Goal: Information Seeking & Learning: Find specific fact

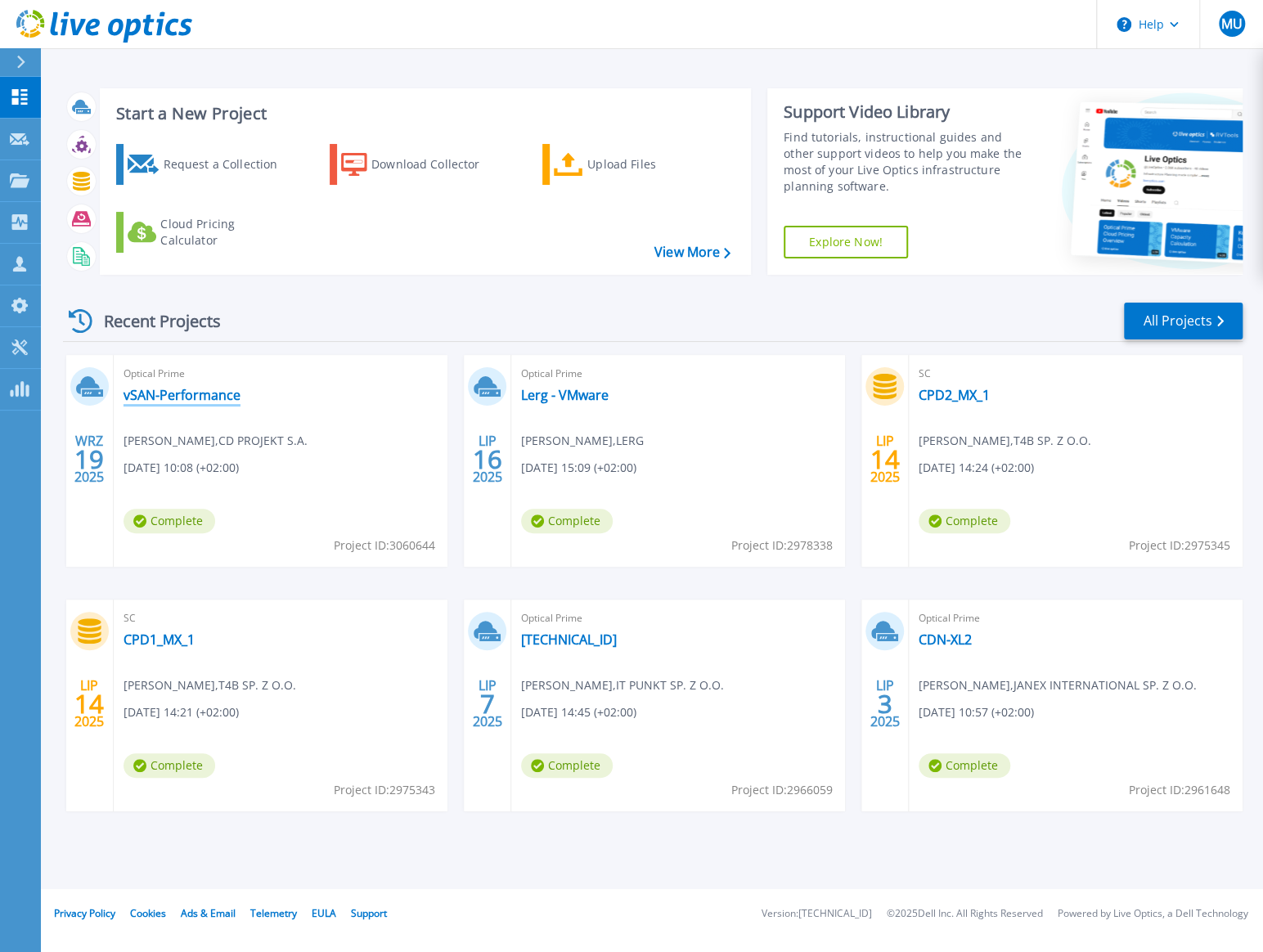
click at [226, 395] on link "vSAN-Performance" at bounding box center [182, 395] width 117 height 17
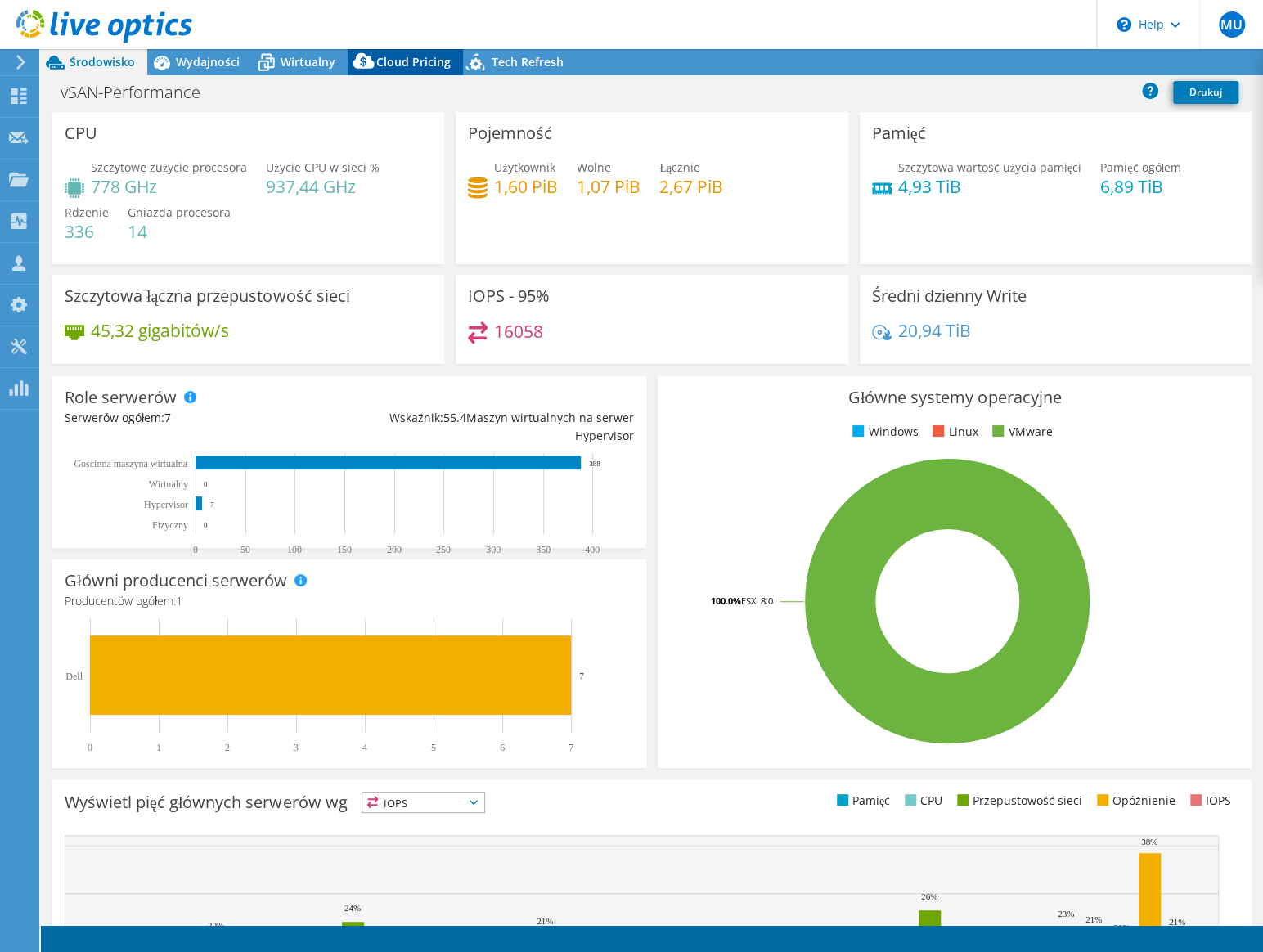
select select "EUFrankfurt"
select select "EUR"
click at [319, 62] on span "Wirtualny" at bounding box center [308, 62] width 55 height 16
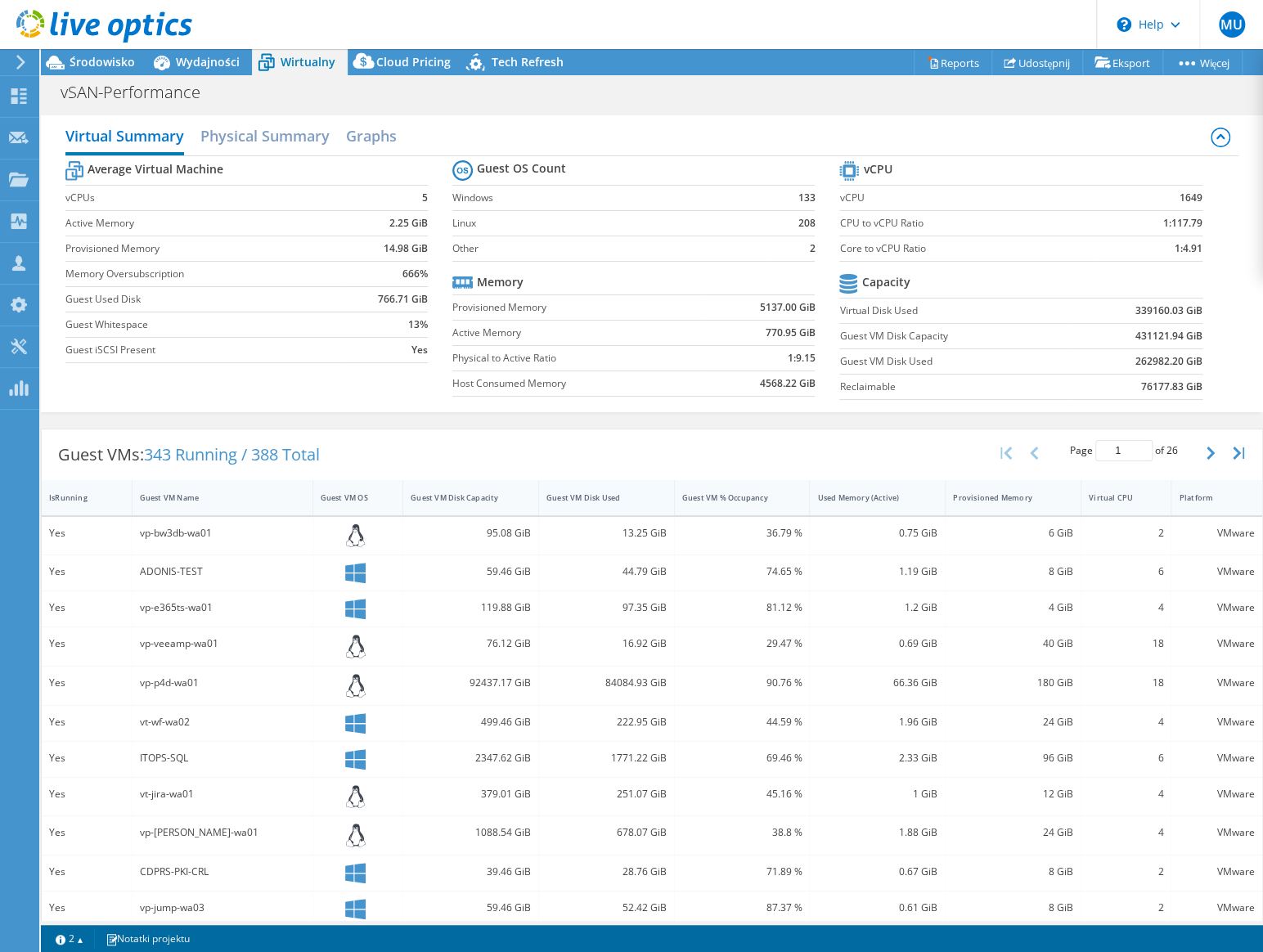
click at [622, 492] on div "Guest VM Disk Used" at bounding box center [597, 497] width 101 height 10
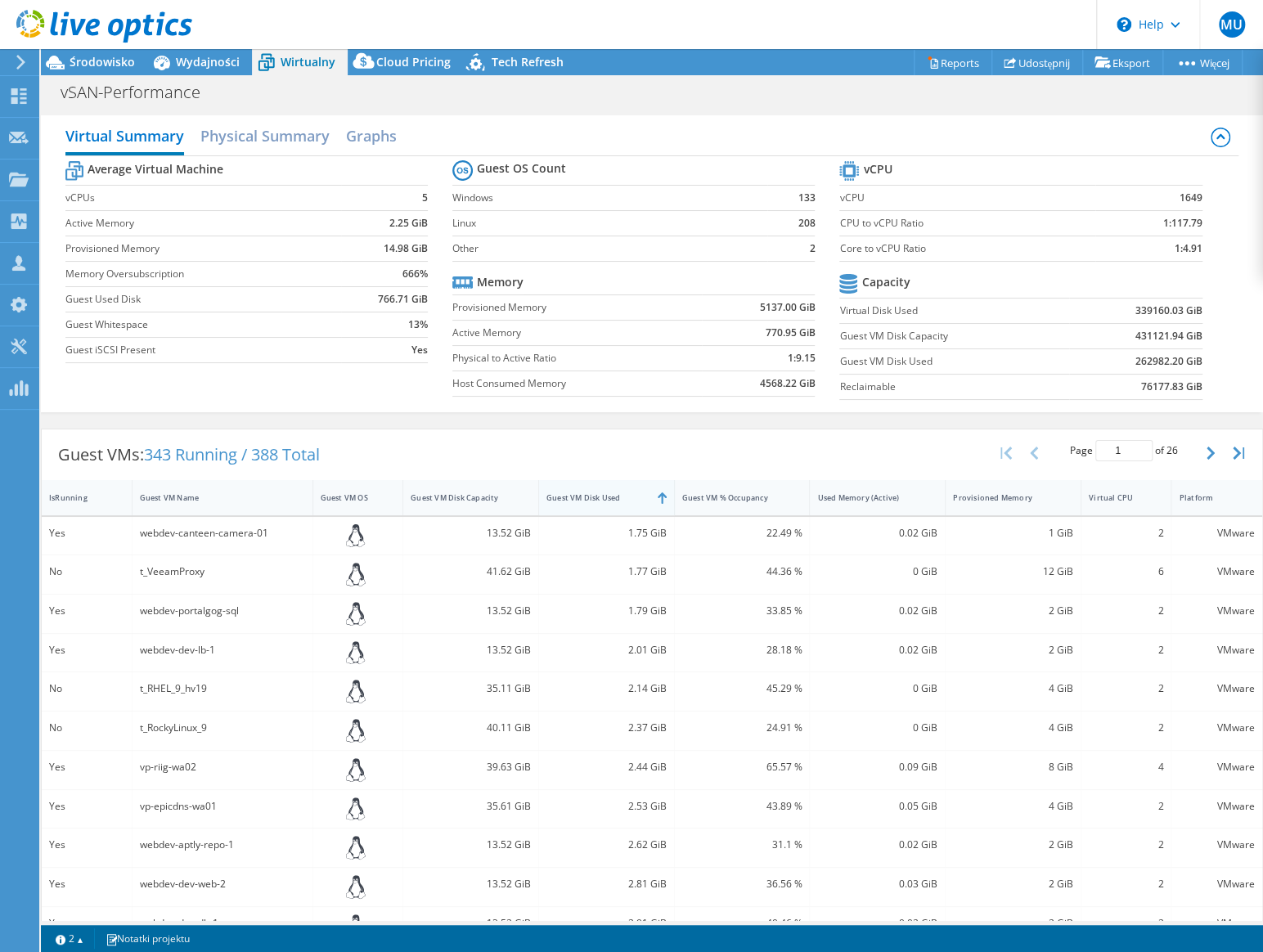
click at [610, 492] on div "Guest VM Disk Used" at bounding box center [597, 497] width 101 height 10
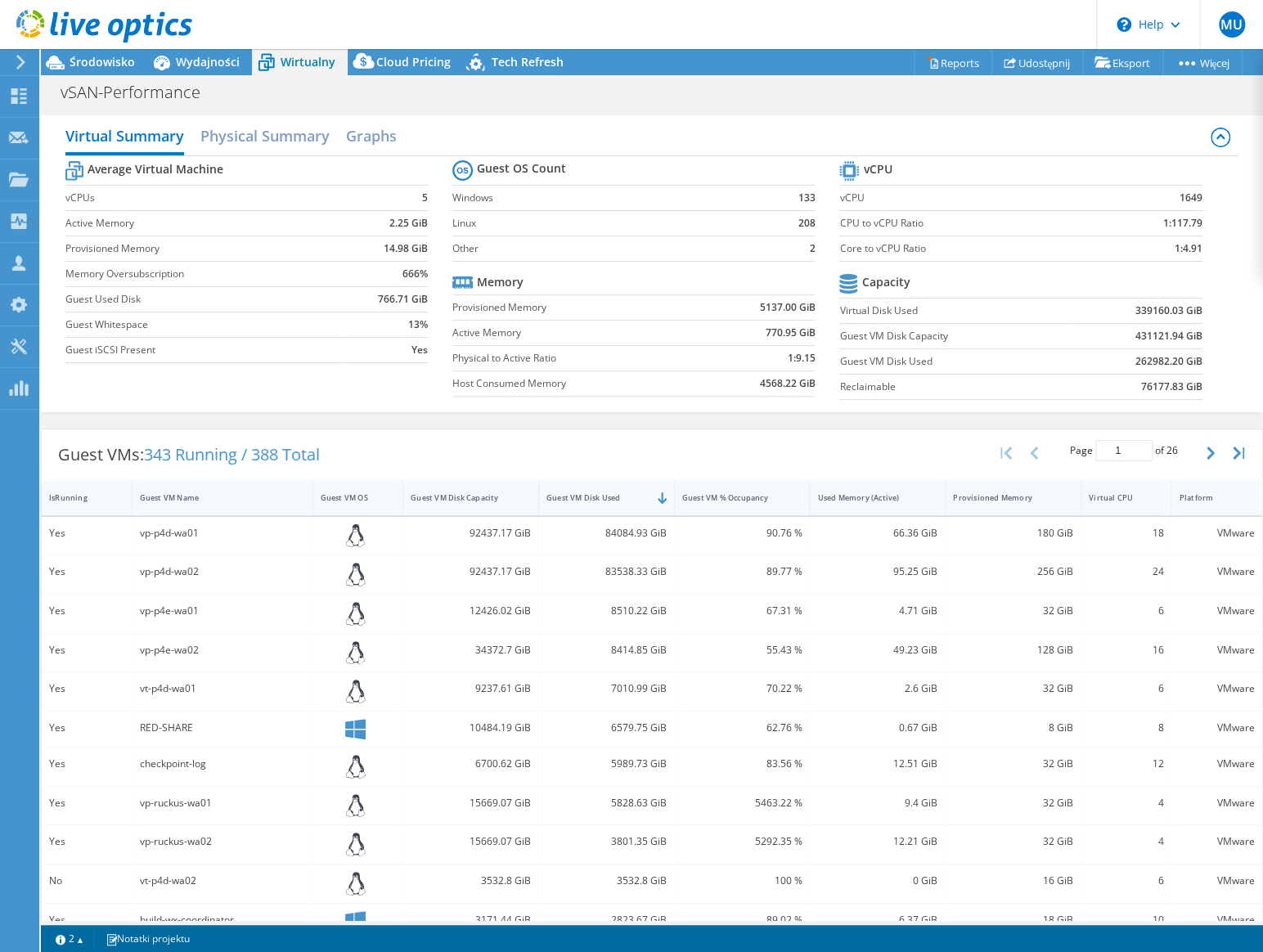
scroll to position [148, 0]
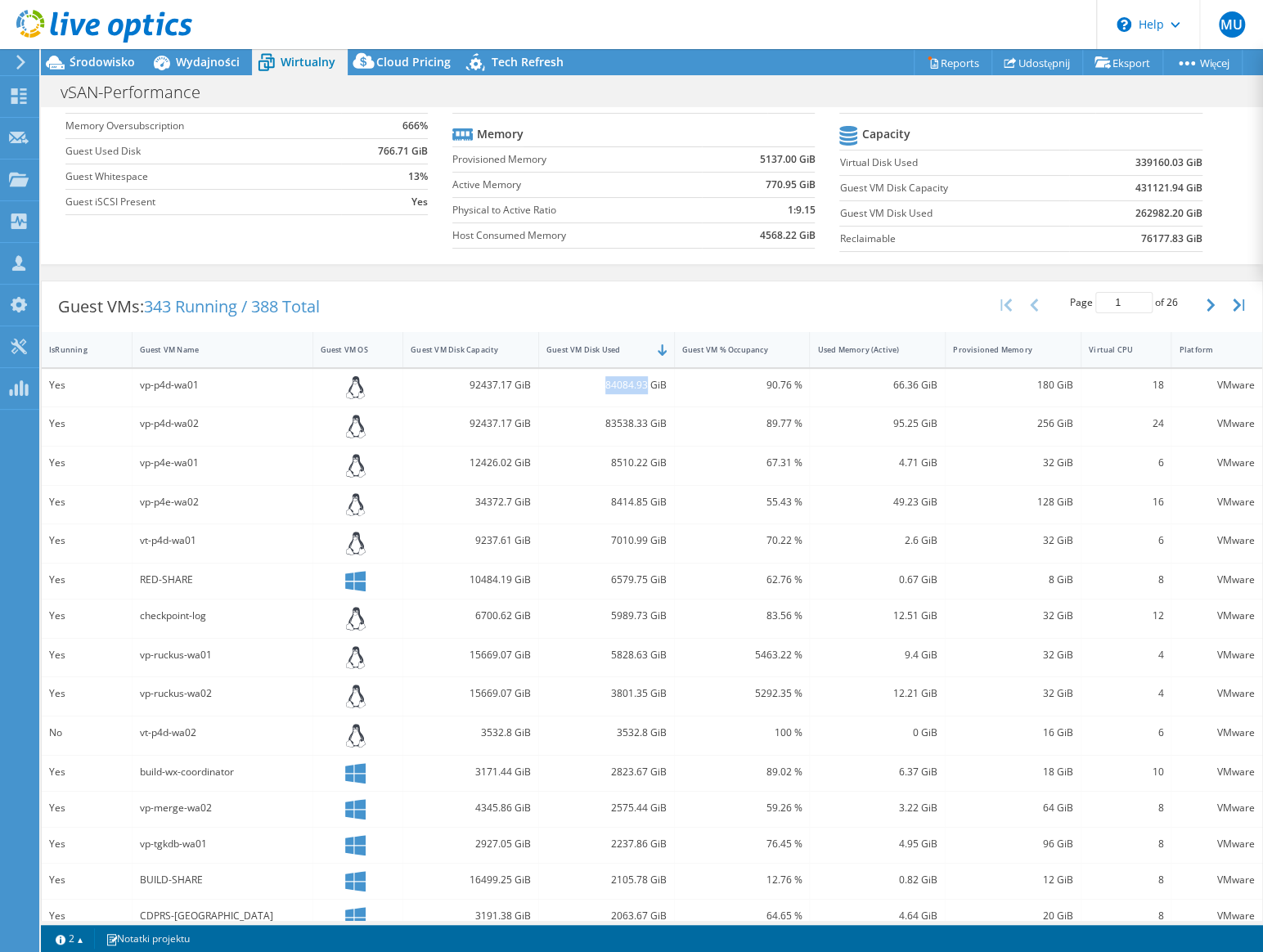
drag, startPoint x: 597, startPoint y: 381, endPoint x: 641, endPoint y: 385, distance: 44.2
click at [641, 385] on div "84084.93 GiB" at bounding box center [607, 385] width 120 height 18
drag, startPoint x: 154, startPoint y: 387, endPoint x: 208, endPoint y: 399, distance: 55.3
click at [209, 400] on div "vp-p4d-wa01" at bounding box center [223, 388] width 181 height 38
click at [203, 399] on div "vp-p4d-wa01" at bounding box center [223, 388] width 181 height 38
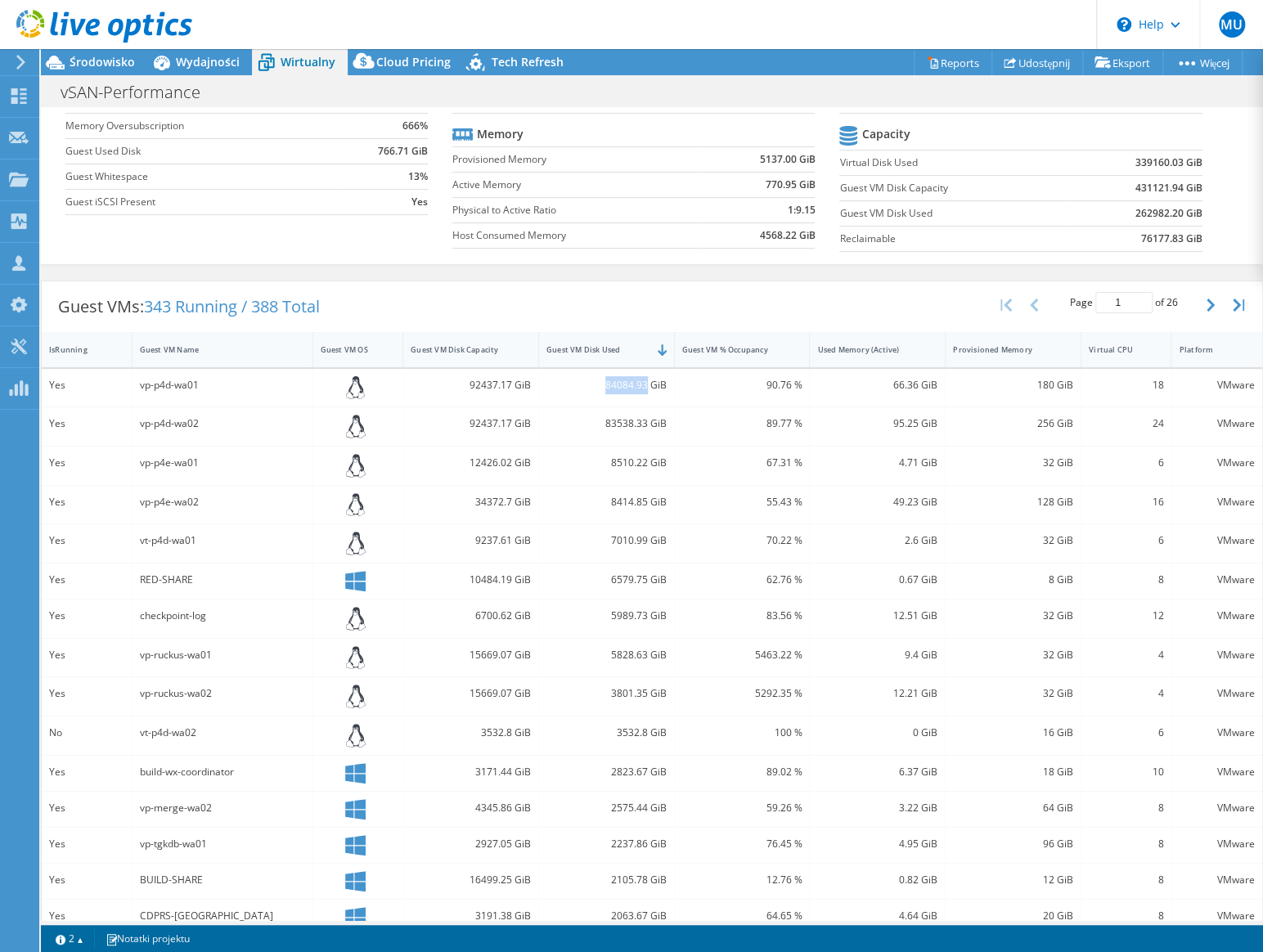
drag, startPoint x: 643, startPoint y: 382, endPoint x: 583, endPoint y: 383, distance: 60.0
click at [583, 383] on div "84084.93 GiB" at bounding box center [607, 385] width 120 height 18
copy div "84084.93"
click at [662, 456] on div "8510.22 GiB" at bounding box center [607, 466] width 136 height 38
drag, startPoint x: 640, startPoint y: 461, endPoint x: 602, endPoint y: 457, distance: 38.2
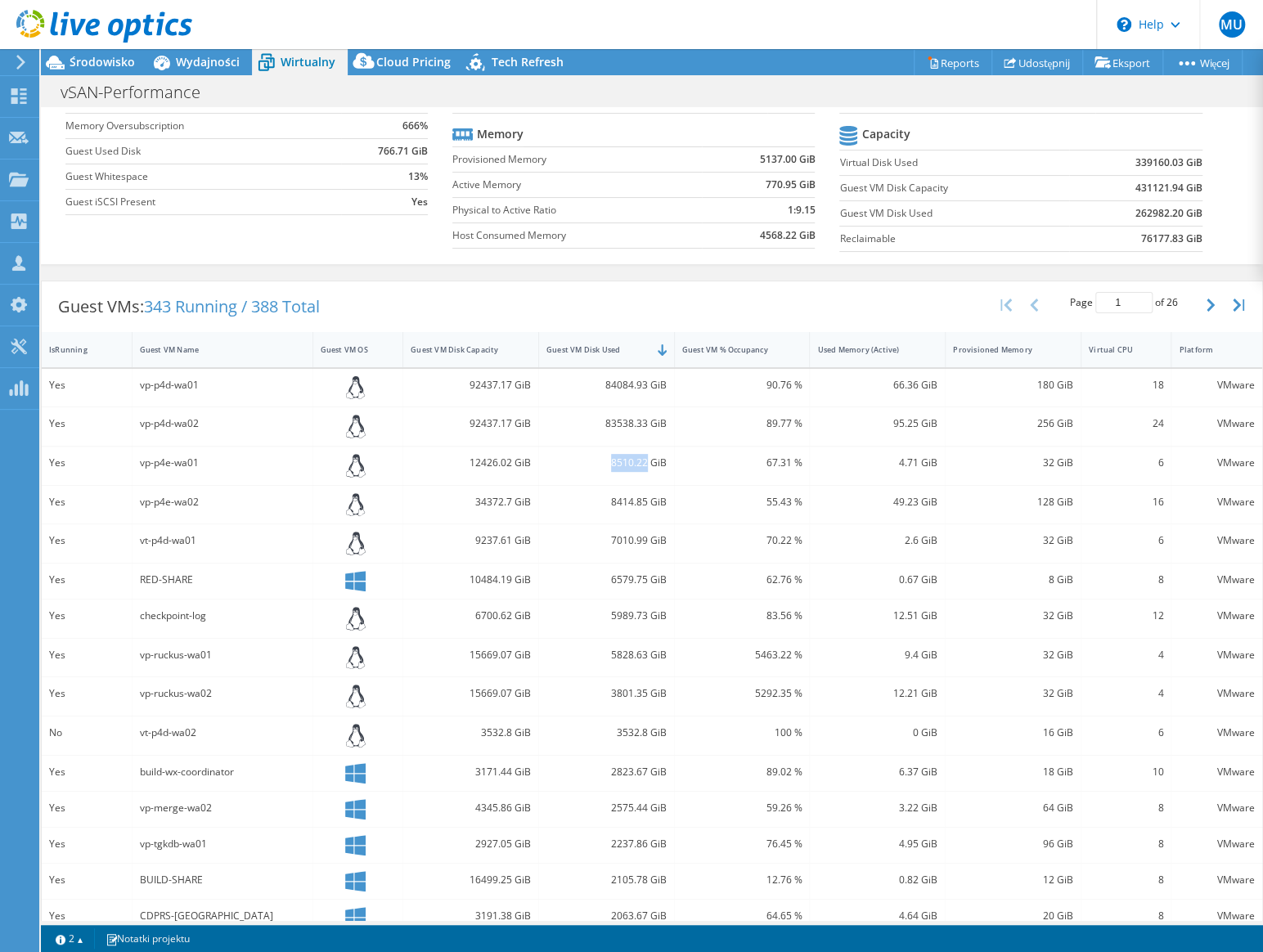
click at [602, 457] on div "8510.22 GiB" at bounding box center [607, 463] width 120 height 18
copy div "8510.22"
drag, startPoint x: 1145, startPoint y: 461, endPoint x: 1153, endPoint y: 463, distance: 8.2
click at [1153, 463] on div "6" at bounding box center [1127, 466] width 90 height 38
click at [92, 62] on span "Środowisko" at bounding box center [102, 62] width 65 height 16
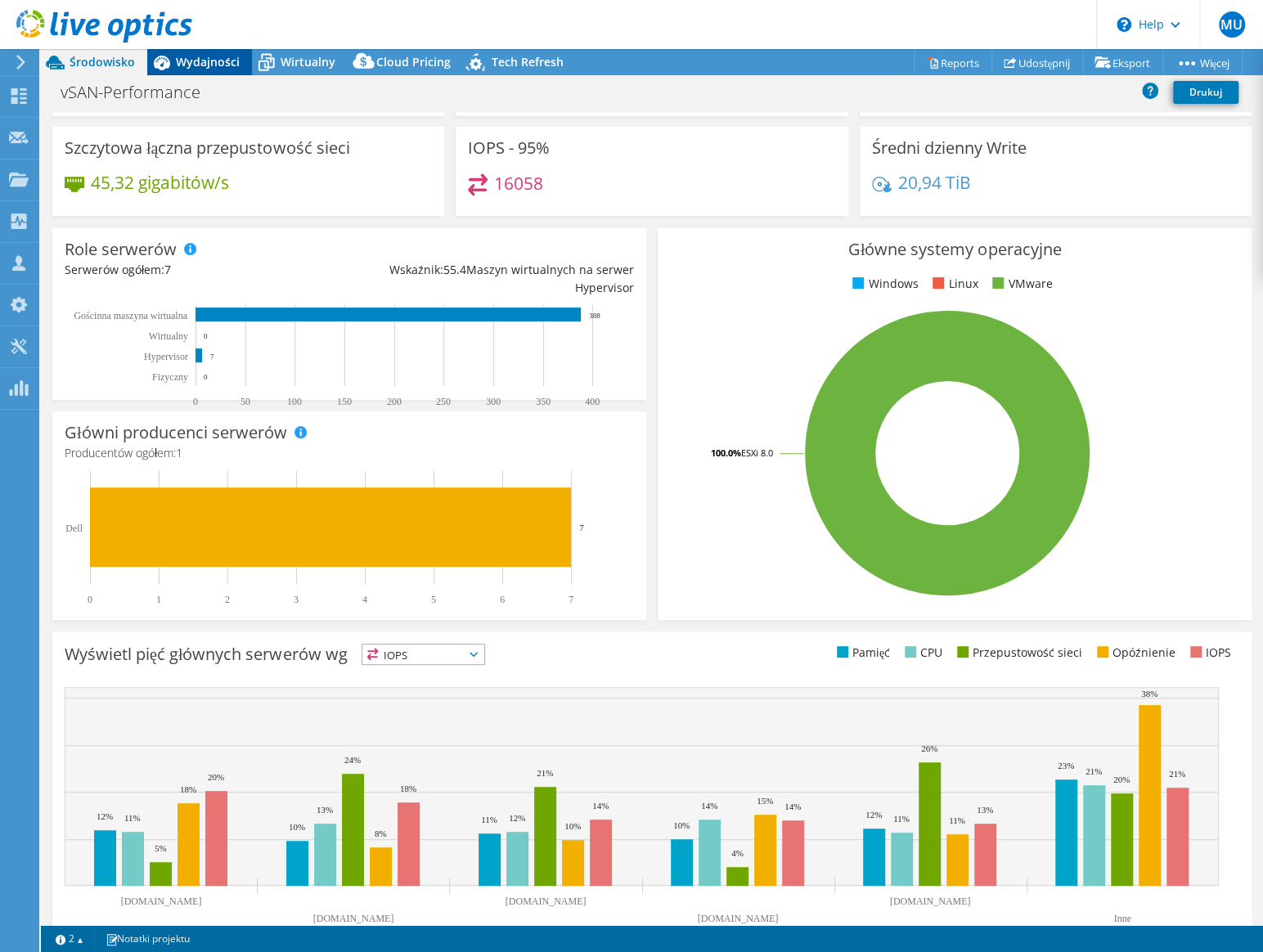
click at [165, 57] on icon at bounding box center [161, 63] width 29 height 29
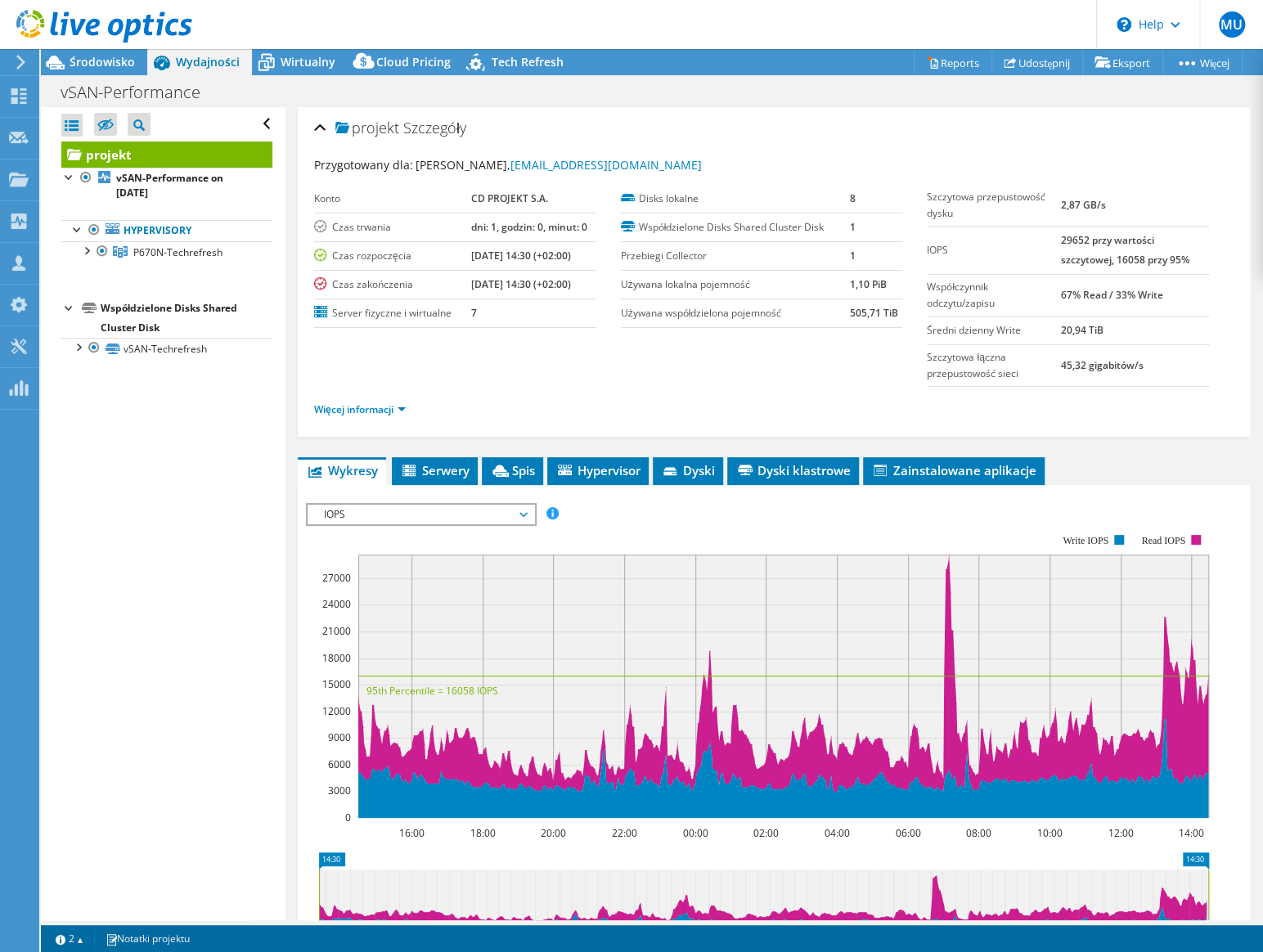
scroll to position [0, 0]
